Goal: Navigation & Orientation: Understand site structure

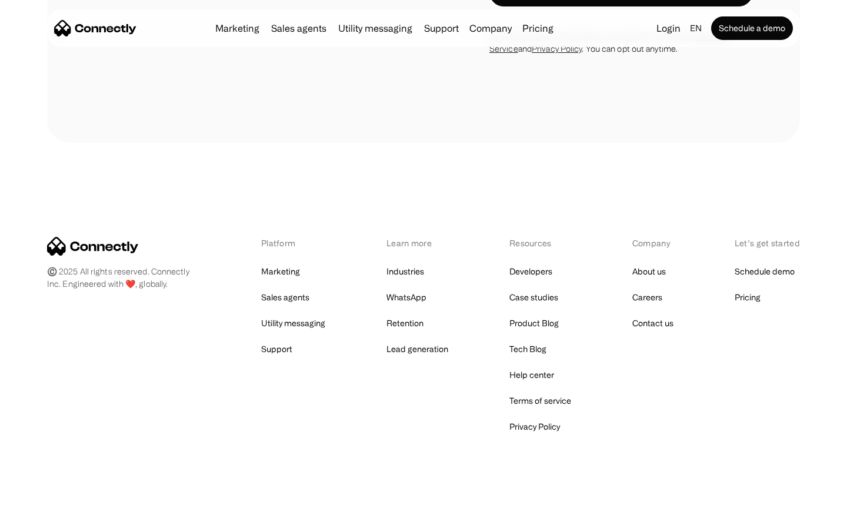
scroll to position [1723, 0]
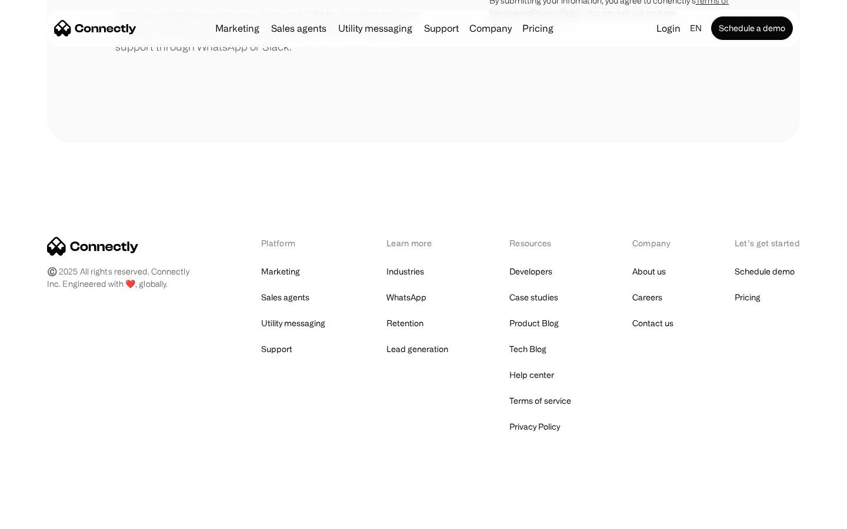
scroll to position [546, 0]
